Goal: Information Seeking & Learning: Learn about a topic

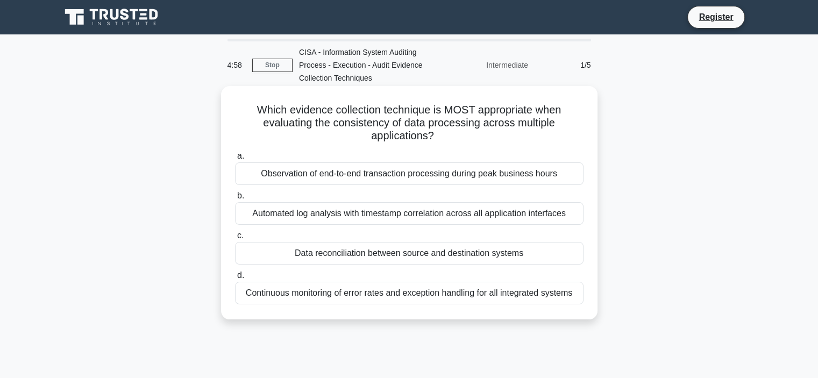
click at [320, 110] on h5 "Which evidence collection technique is MOST appropriate when evaluating the con…" at bounding box center [409, 123] width 351 height 40
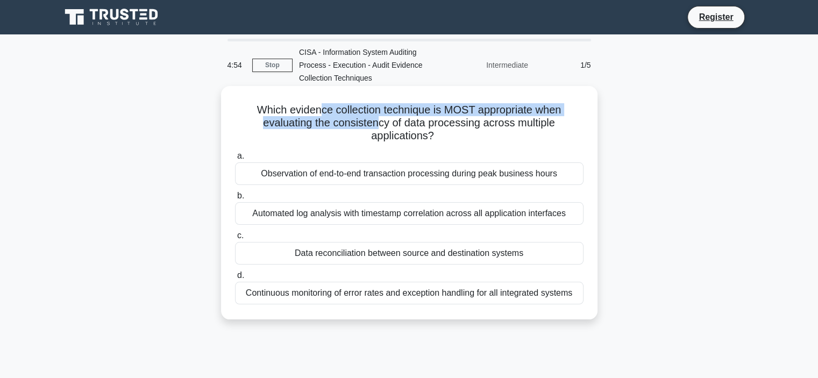
drag, startPoint x: 320, startPoint y: 110, endPoint x: 379, endPoint y: 124, distance: 60.3
click at [379, 124] on h5 "Which evidence collection technique is MOST appropriate when evaluating the con…" at bounding box center [409, 123] width 351 height 40
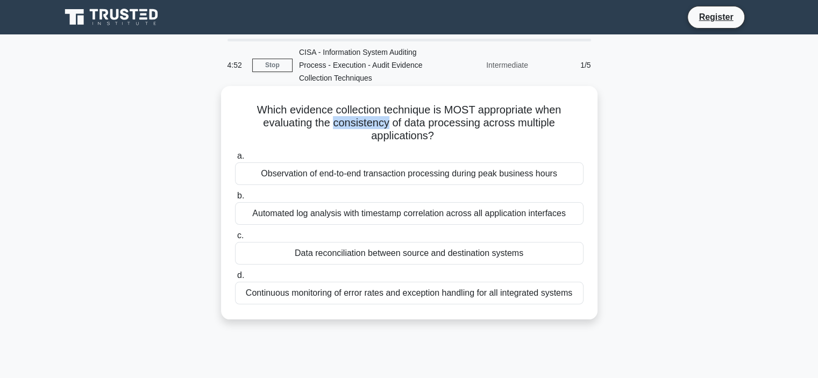
click at [381, 120] on h5 "Which evidence collection technique is MOST appropriate when evaluating the con…" at bounding box center [409, 123] width 351 height 40
